Goal: Navigation & Orientation: Go to known website

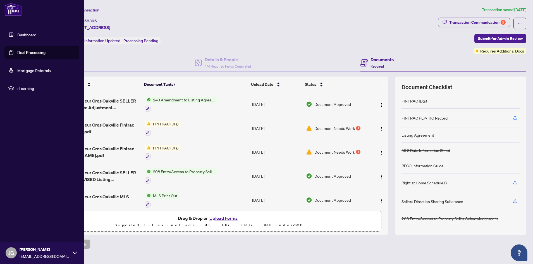
click at [10, 9] on img at bounding box center [12, 9] width 17 height 13
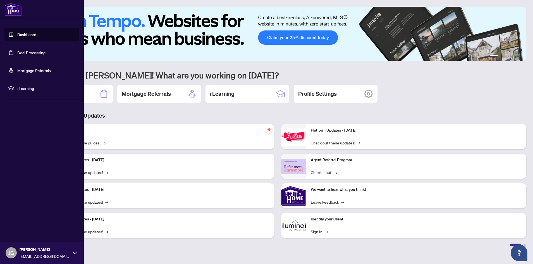
click at [73, 253] on icon at bounding box center [75, 252] width 4 height 4
click at [27, 218] on span "Logout" at bounding box center [22, 219] width 13 height 9
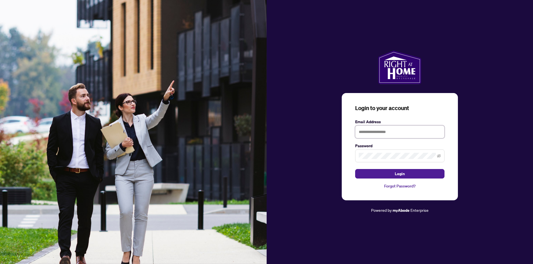
click at [367, 135] on input "text" at bounding box center [399, 131] width 89 height 13
type input "**********"
click at [400, 173] on span "Login" at bounding box center [400, 173] width 10 height 9
